Goal: Information Seeking & Learning: Learn about a topic

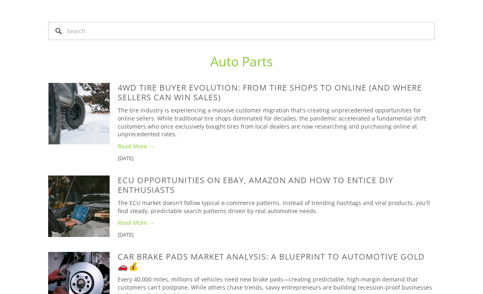
scroll to position [391, 0]
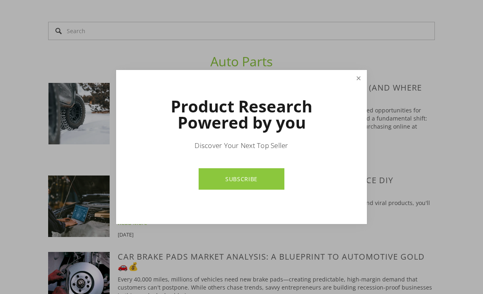
click at [356, 85] on link "Close" at bounding box center [358, 78] width 14 height 14
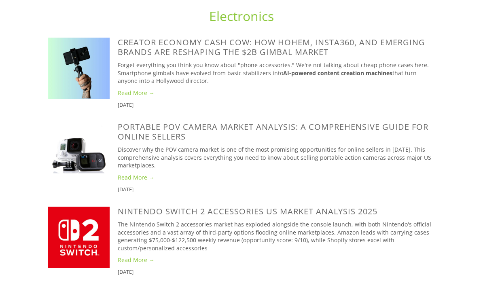
scroll to position [766, 0]
click at [431, 141] on div "Portable POV Camera Market Analysis: A Comprehensive Guide for Online Sellers" at bounding box center [276, 131] width 317 height 19
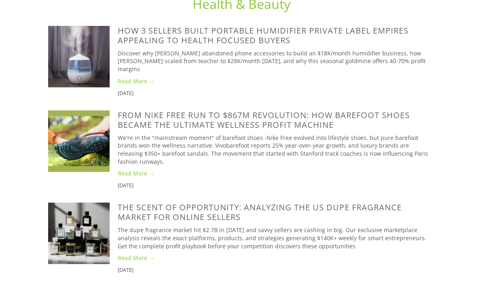
scroll to position [2089, 0]
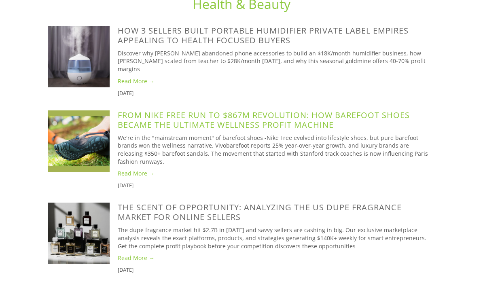
click at [138, 130] on link "From Nike Free Run to $867M Revolution: How Barefoot Shoes Became the Ultimate …" at bounding box center [264, 120] width 292 height 21
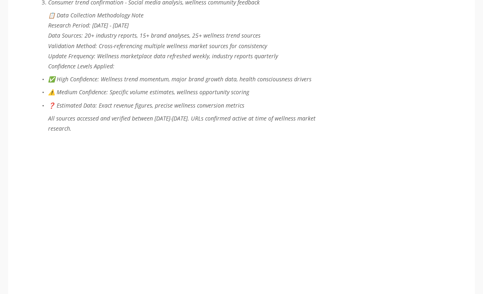
scroll to position [4894, 0]
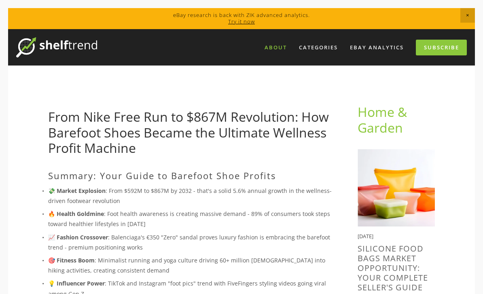
click at [283, 41] on link "About" at bounding box center [275, 47] width 33 height 13
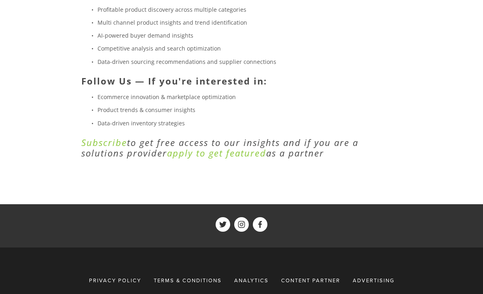
scroll to position [322, 0]
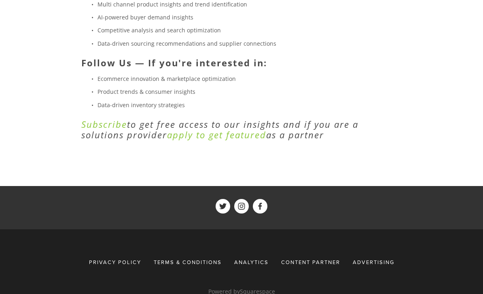
click at [189, 261] on span "Terms & Conditions" at bounding box center [188, 261] width 68 height 7
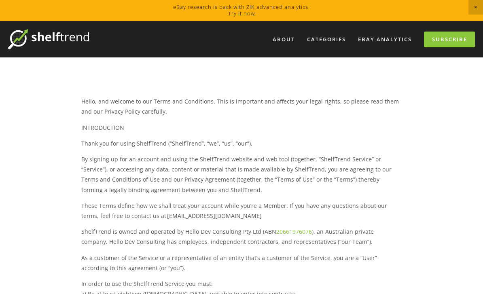
click at [72, 35] on img at bounding box center [48, 39] width 81 height 20
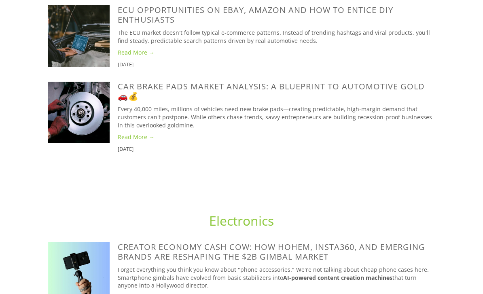
scroll to position [560, 0]
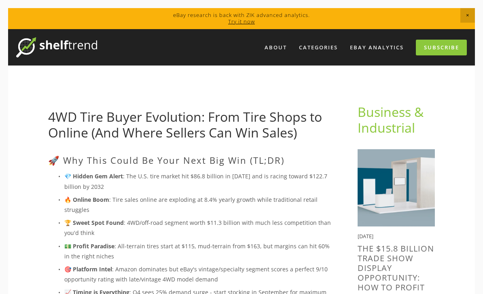
click at [275, 38] on div "About Categories Auto Parts Electronics Fashion Home & Garden" at bounding box center [282, 47] width 370 height 20
click at [278, 46] on link "About" at bounding box center [275, 47] width 33 height 13
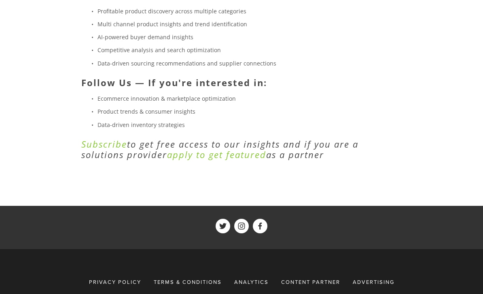
scroll to position [322, 0]
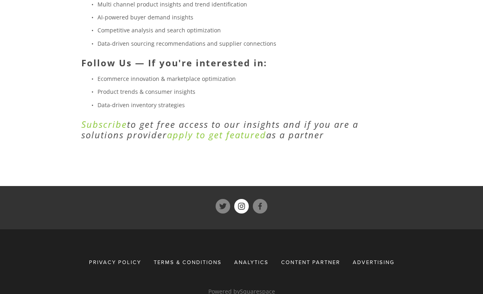
click at [240, 205] on use "ShelfTrend" at bounding box center [241, 206] width 15 height 15
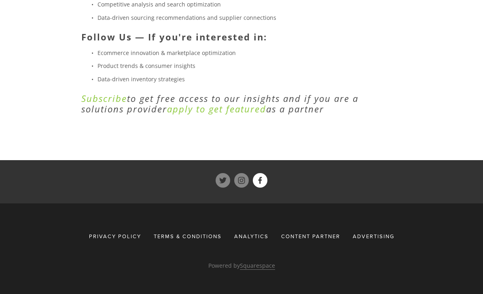
click at [260, 173] on use "ShelfTrend" at bounding box center [260, 180] width 15 height 15
